Goal: Download file/media

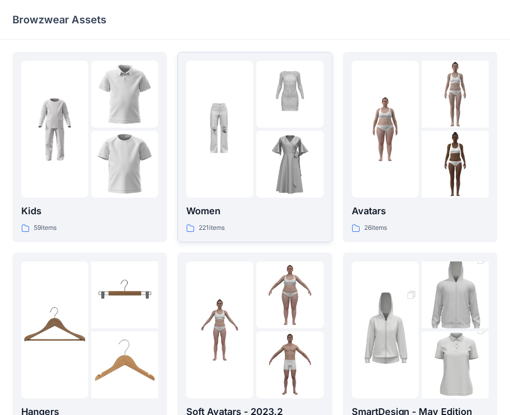
click at [250, 120] on img at bounding box center [219, 129] width 67 height 67
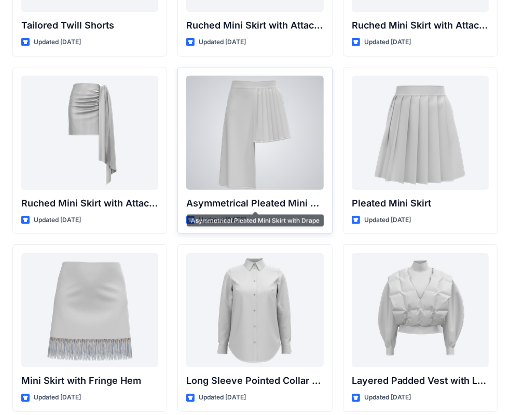
scroll to position [2816, 0]
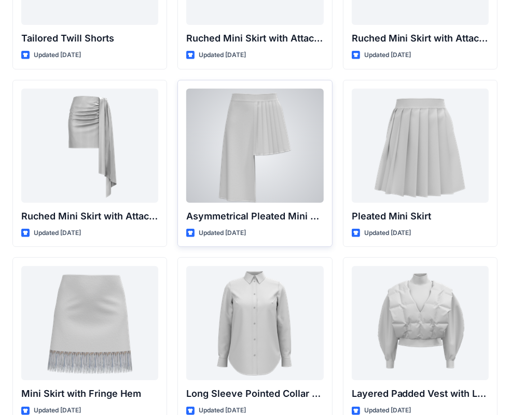
click at [266, 149] on div at bounding box center [254, 146] width 137 height 114
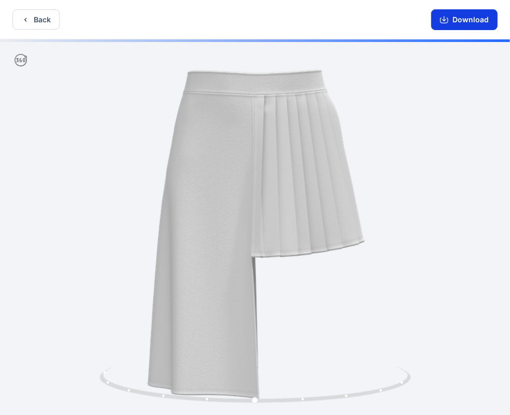
click at [438, 23] on button "Download" at bounding box center [464, 19] width 66 height 21
click at [454, 17] on button "Download" at bounding box center [464, 19] width 66 height 21
click at [458, 18] on button "Download" at bounding box center [464, 19] width 66 height 21
